Goal: Information Seeking & Learning: Check status

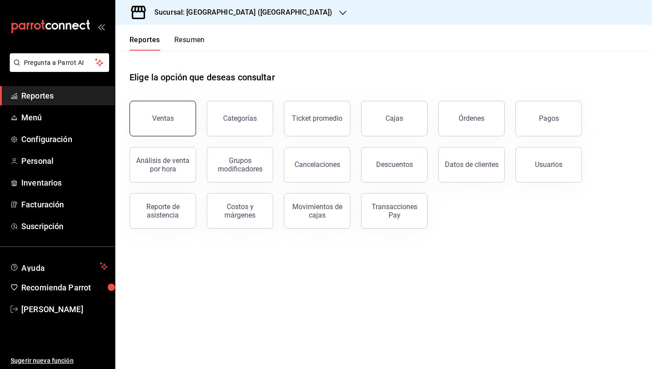
click at [189, 112] on button "Ventas" at bounding box center [163, 119] width 67 height 36
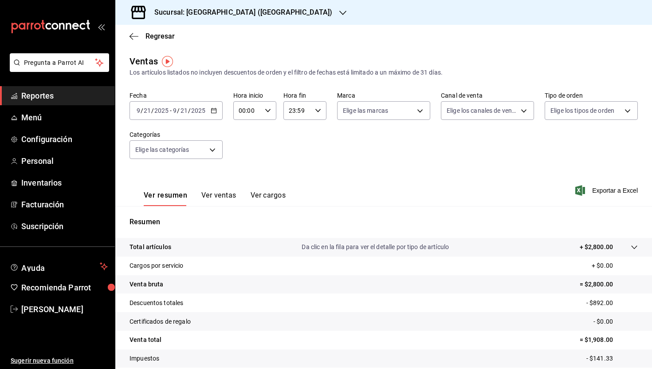
click at [207, 195] on button "Ver ventas" at bounding box center [218, 198] width 35 height 15
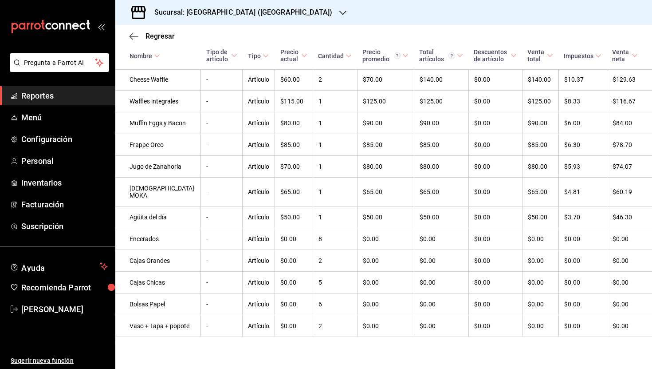
scroll to position [442, 0]
click at [275, 293] on td "$0.00" at bounding box center [294, 304] width 38 height 22
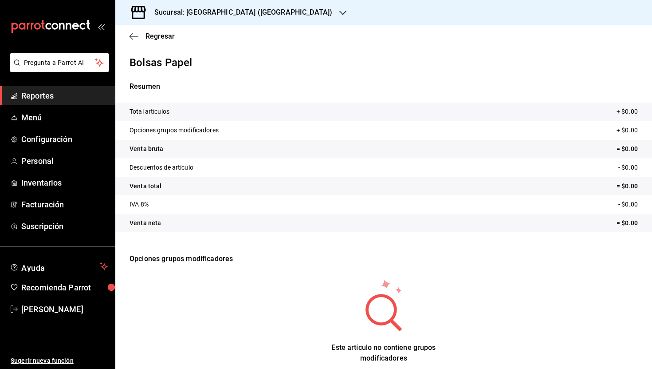
click at [44, 95] on span "Reportes" at bounding box center [64, 96] width 87 height 12
